Goal: Consume media (video, audio): Consume media (video, audio)

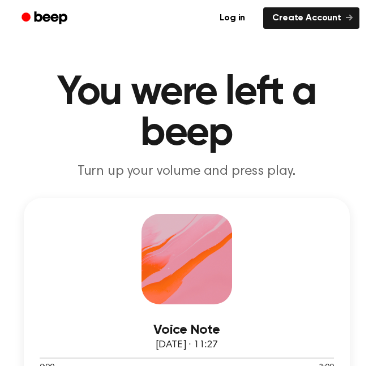
scroll to position [140, 0]
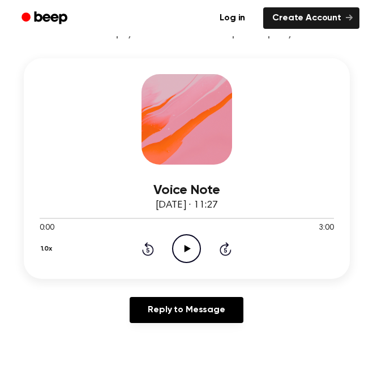
click at [186, 243] on icon "Play Audio" at bounding box center [186, 248] width 29 height 29
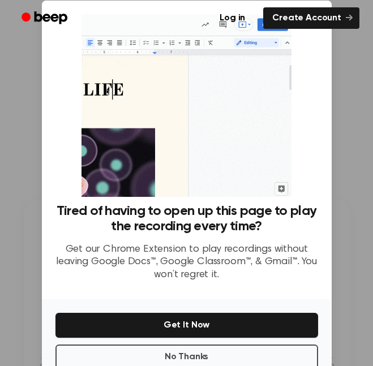
scroll to position [46, 0]
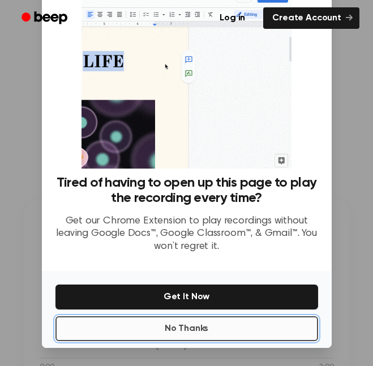
click at [214, 334] on button "No Thanks" at bounding box center [187, 329] width 263 height 25
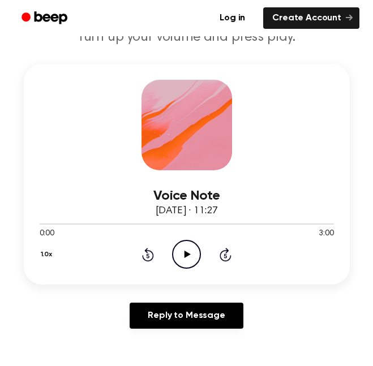
scroll to position [136, 0]
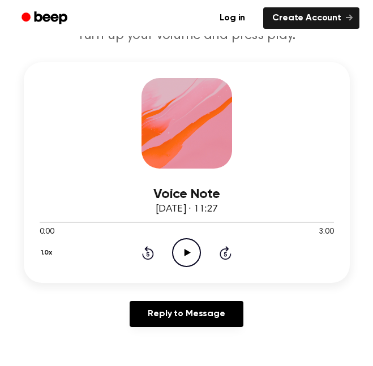
click at [185, 259] on icon "Play Audio" at bounding box center [186, 252] width 29 height 29
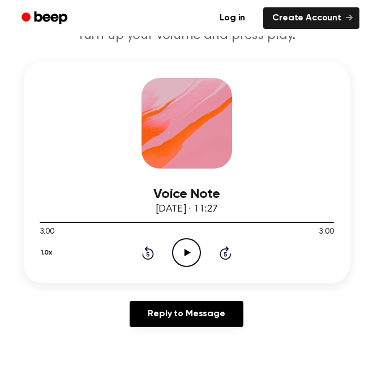
click at [193, 259] on icon "Play Audio" at bounding box center [186, 252] width 29 height 29
click at [194, 255] on icon "Play Audio" at bounding box center [186, 252] width 29 height 29
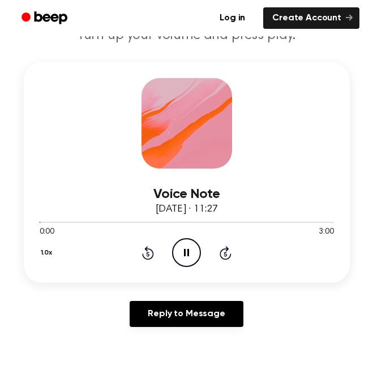
click at [152, 254] on icon at bounding box center [148, 253] width 12 height 14
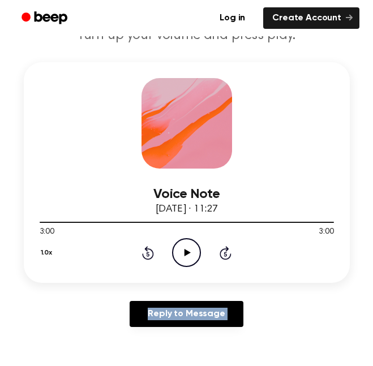
click at [45, 247] on button "1.0x" at bounding box center [48, 253] width 17 height 19
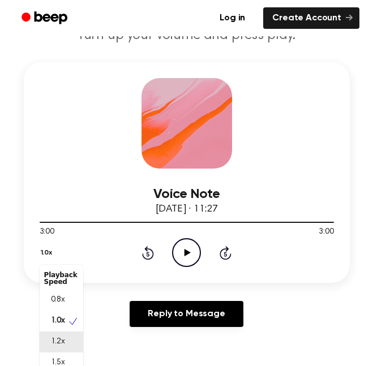
scroll to position [5, 0]
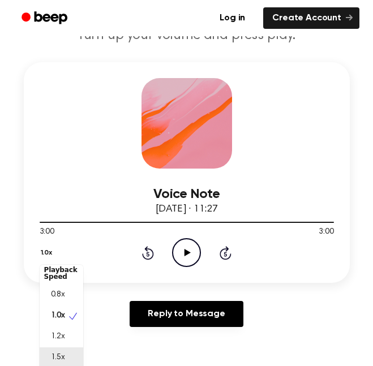
click at [57, 357] on span "1.5x" at bounding box center [58, 358] width 14 height 12
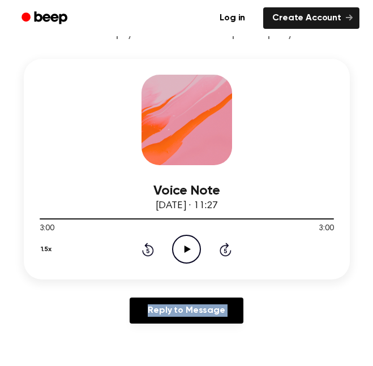
click at [195, 238] on icon "Play Audio" at bounding box center [186, 249] width 29 height 29
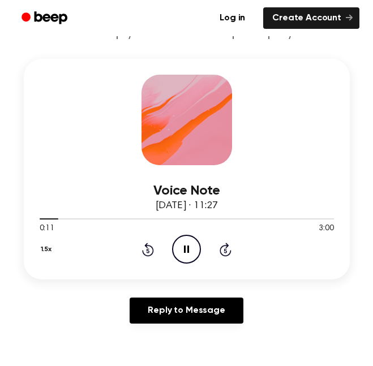
click at [49, 246] on button "1.5x" at bounding box center [48, 249] width 16 height 19
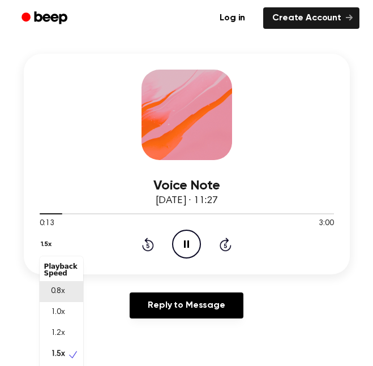
click at [57, 289] on span "0.8x" at bounding box center [58, 292] width 14 height 12
